Goal: Complete application form

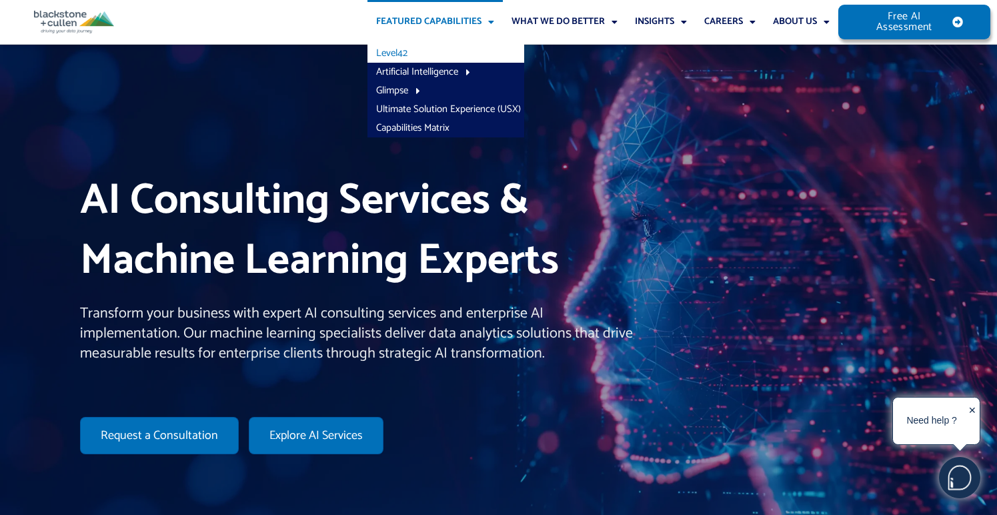
click at [404, 53] on link "Level42" at bounding box center [446, 53] width 157 height 19
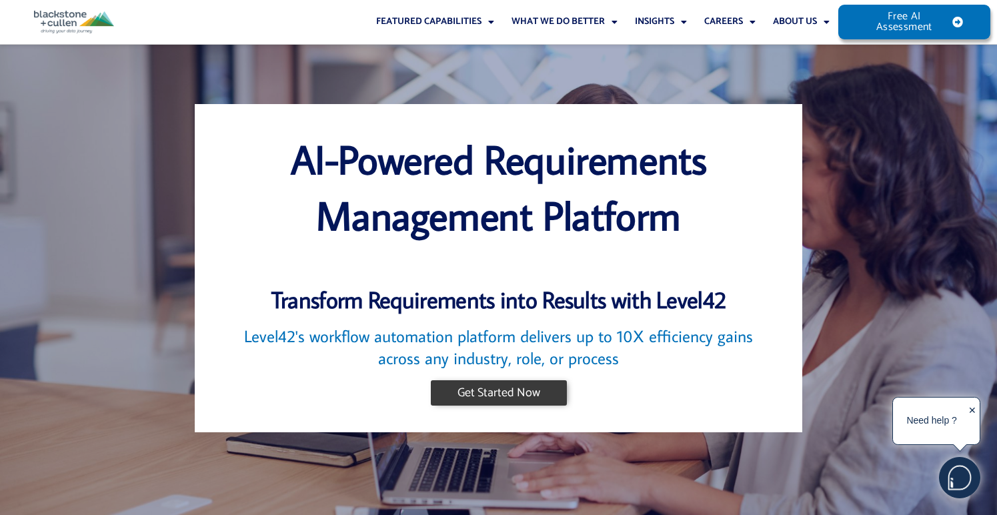
click at [476, 391] on span "Get Started Now" at bounding box center [499, 393] width 83 height 12
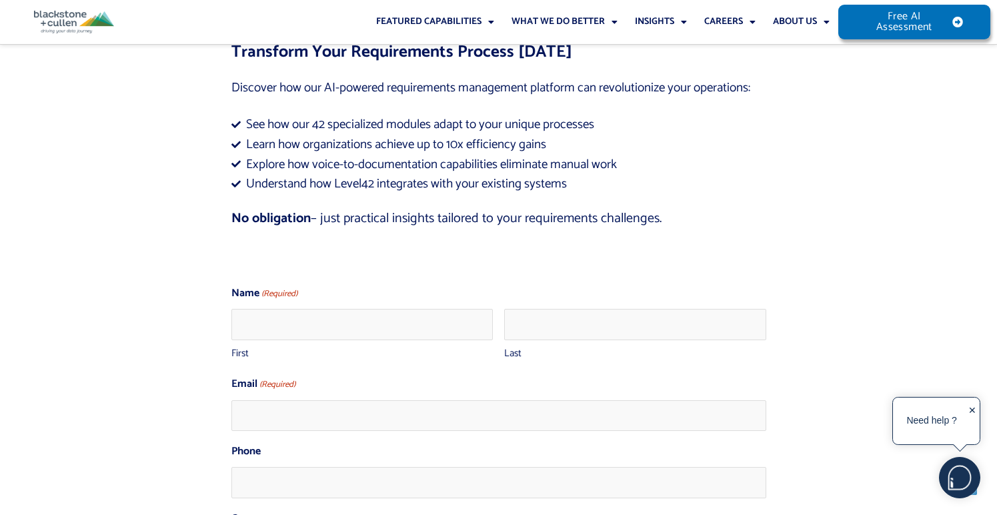
scroll to position [5400, 0]
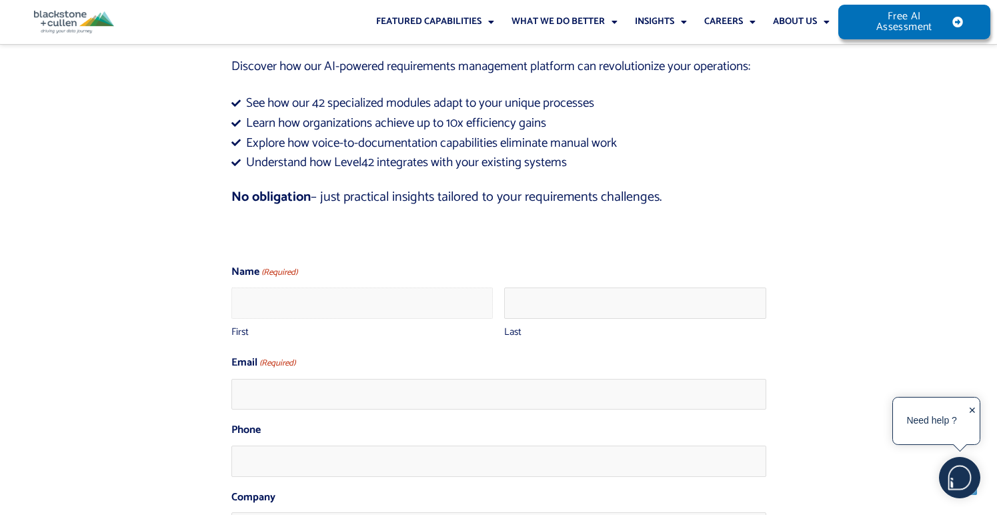
click at [436, 288] on input "First" at bounding box center [362, 302] width 262 height 31
type input "Wayne"
type input "Lopez"
type input "wayne.lopez@digibee.com"
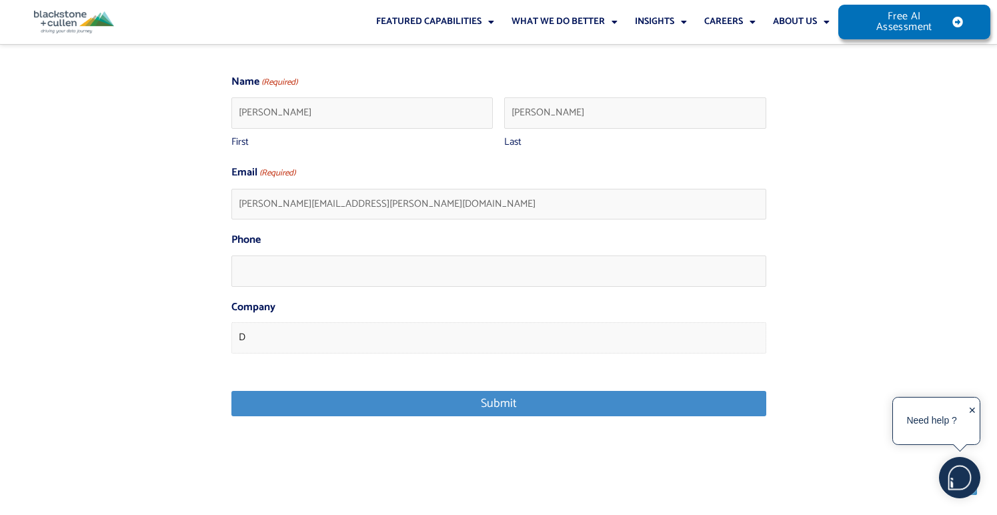
scroll to position [5590, 0]
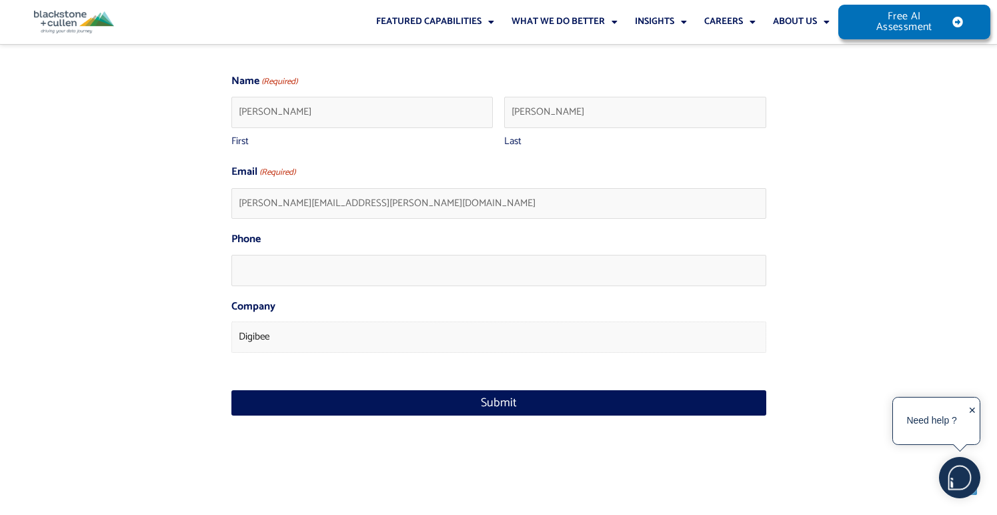
type input "Digibee"
click at [466, 390] on input "Submit" at bounding box center [498, 402] width 535 height 25
